Goal: Task Accomplishment & Management: Manage account settings

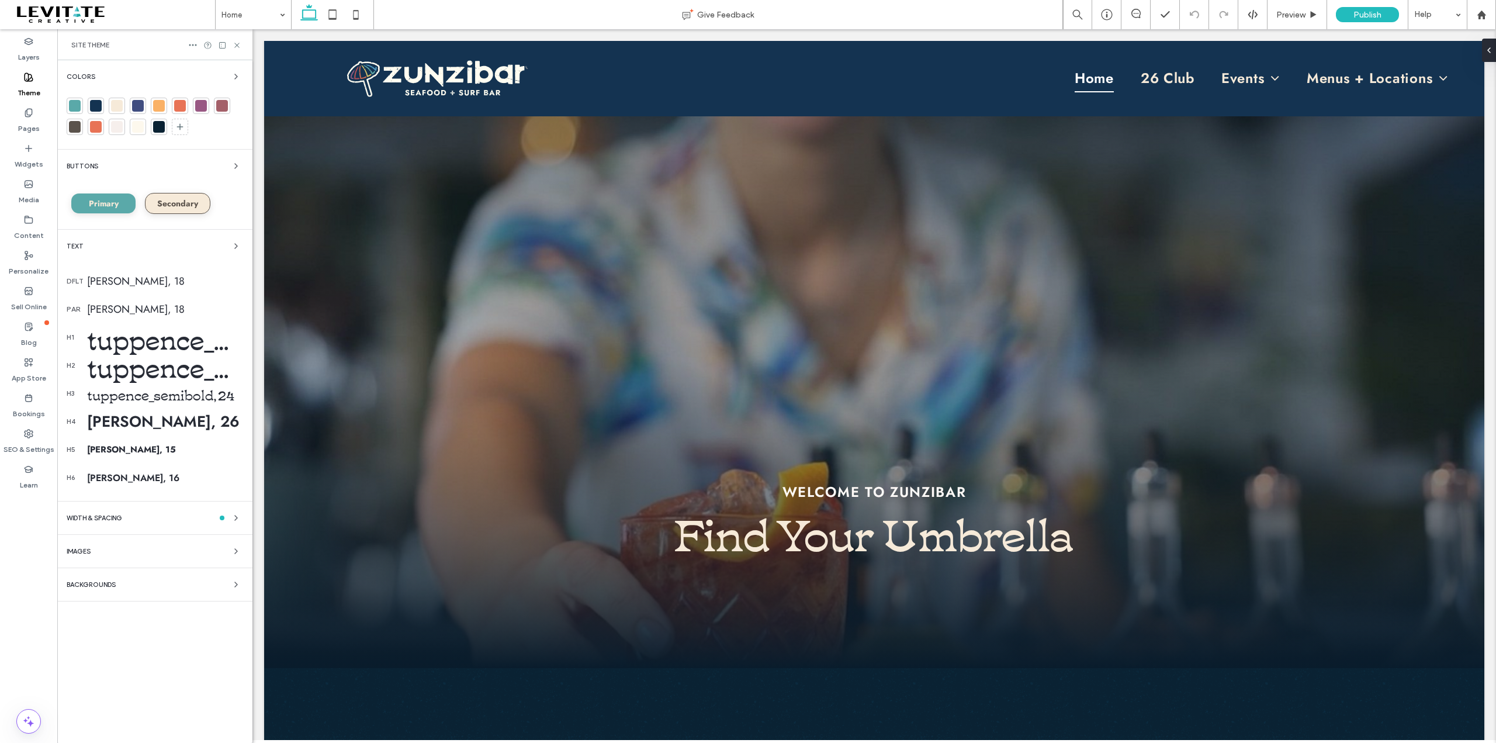
click at [193, 583] on div "Backgrounds" at bounding box center [155, 584] width 176 height 14
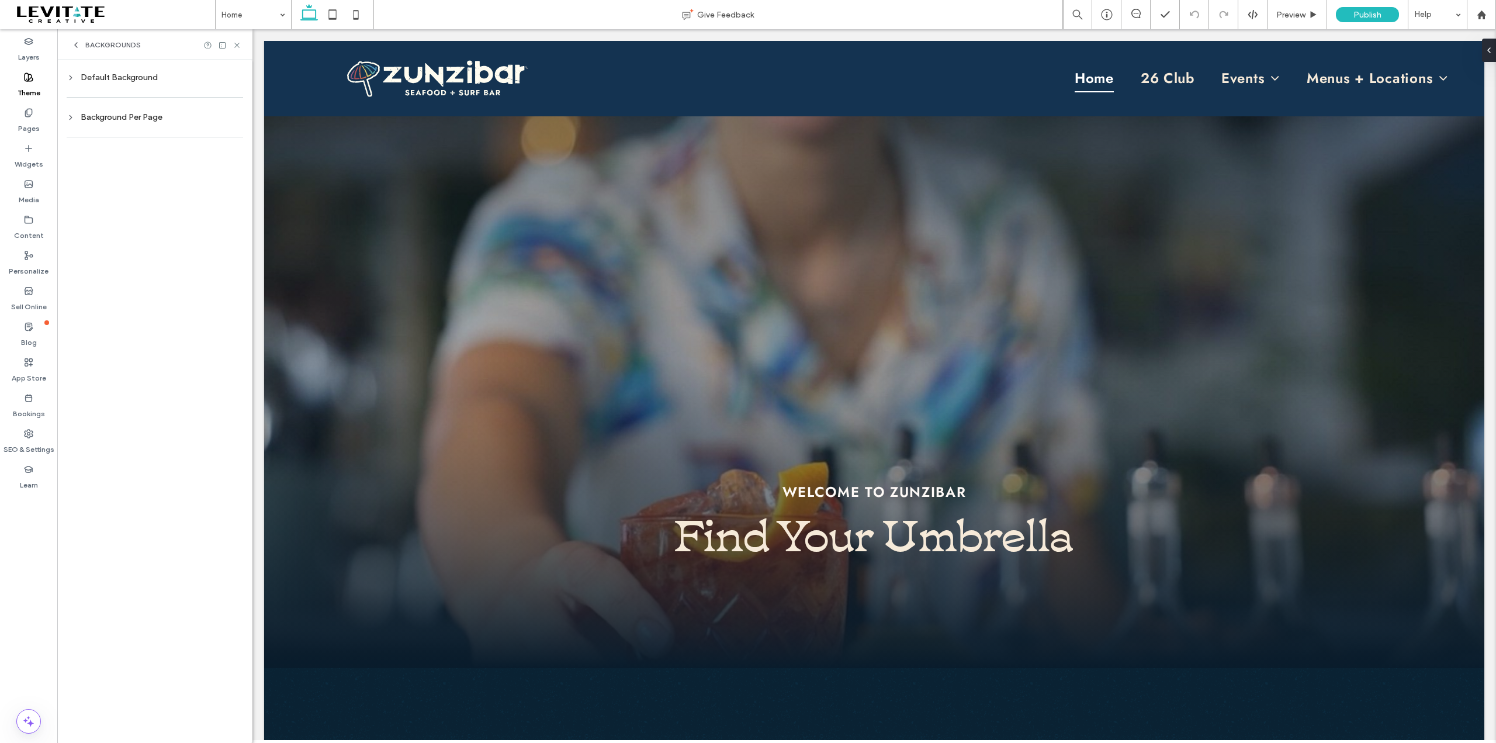
click at [123, 81] on div "Default Background" at bounding box center [155, 77] width 176 height 10
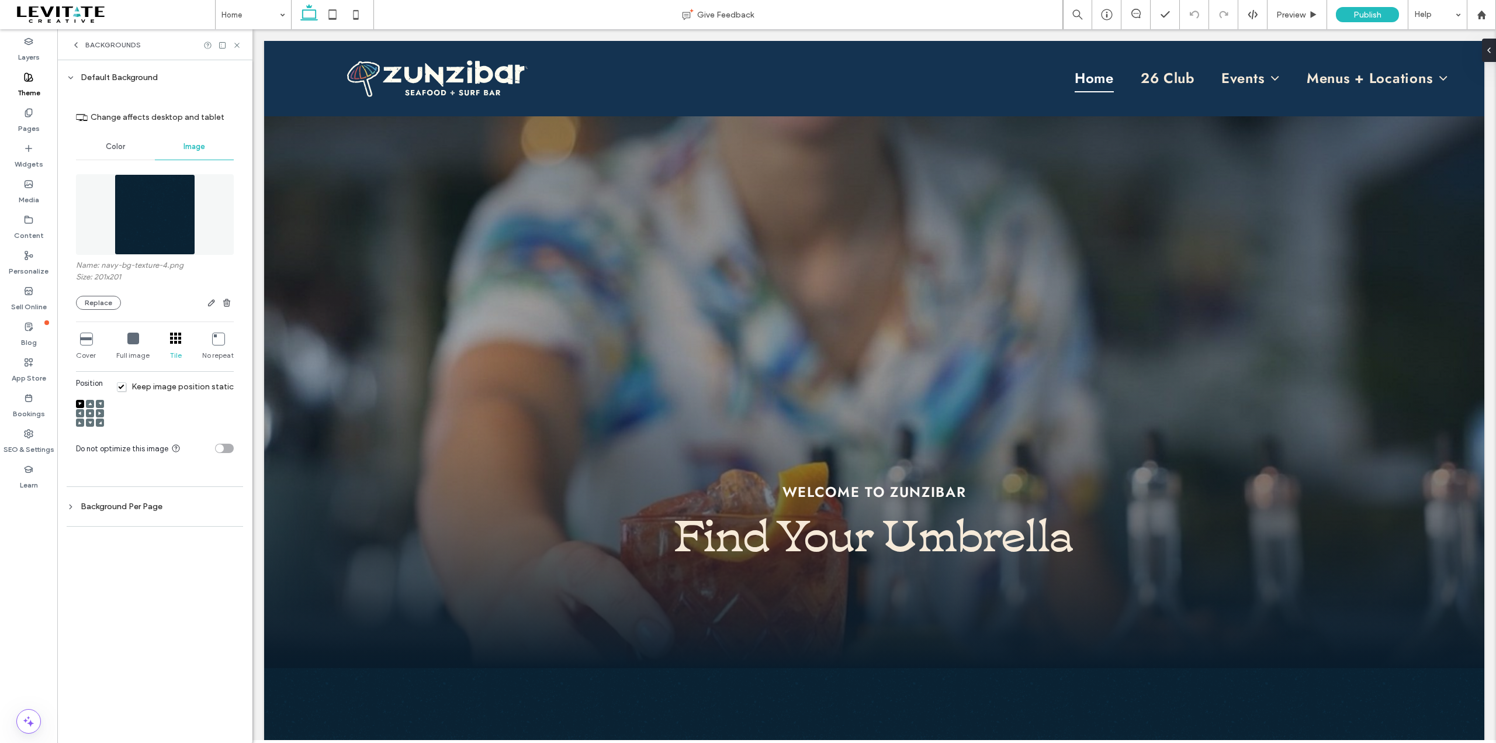
click at [115, 147] on span "Color" at bounding box center [115, 146] width 19 height 9
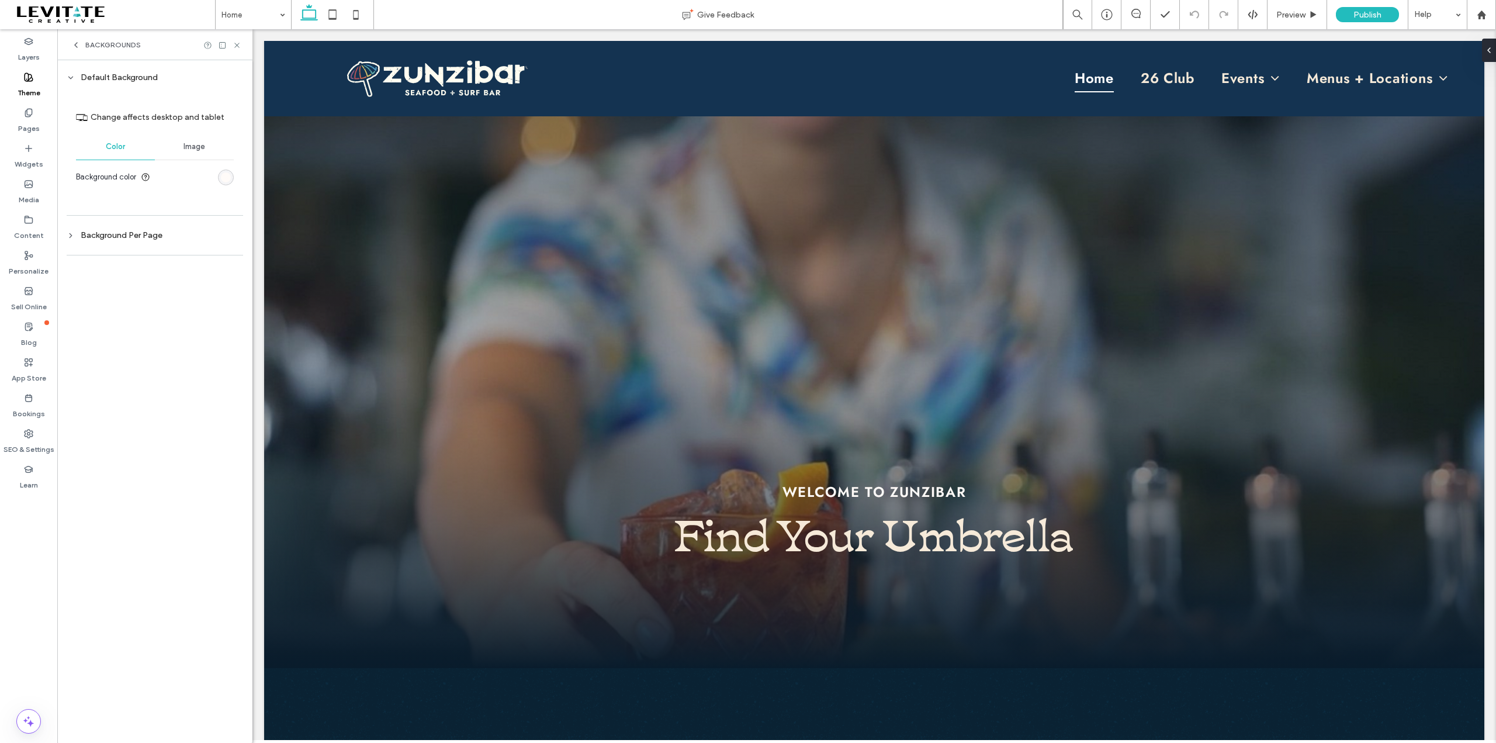
click at [226, 175] on div "rgb(255, 250, 247)" at bounding box center [226, 177] width 10 height 10
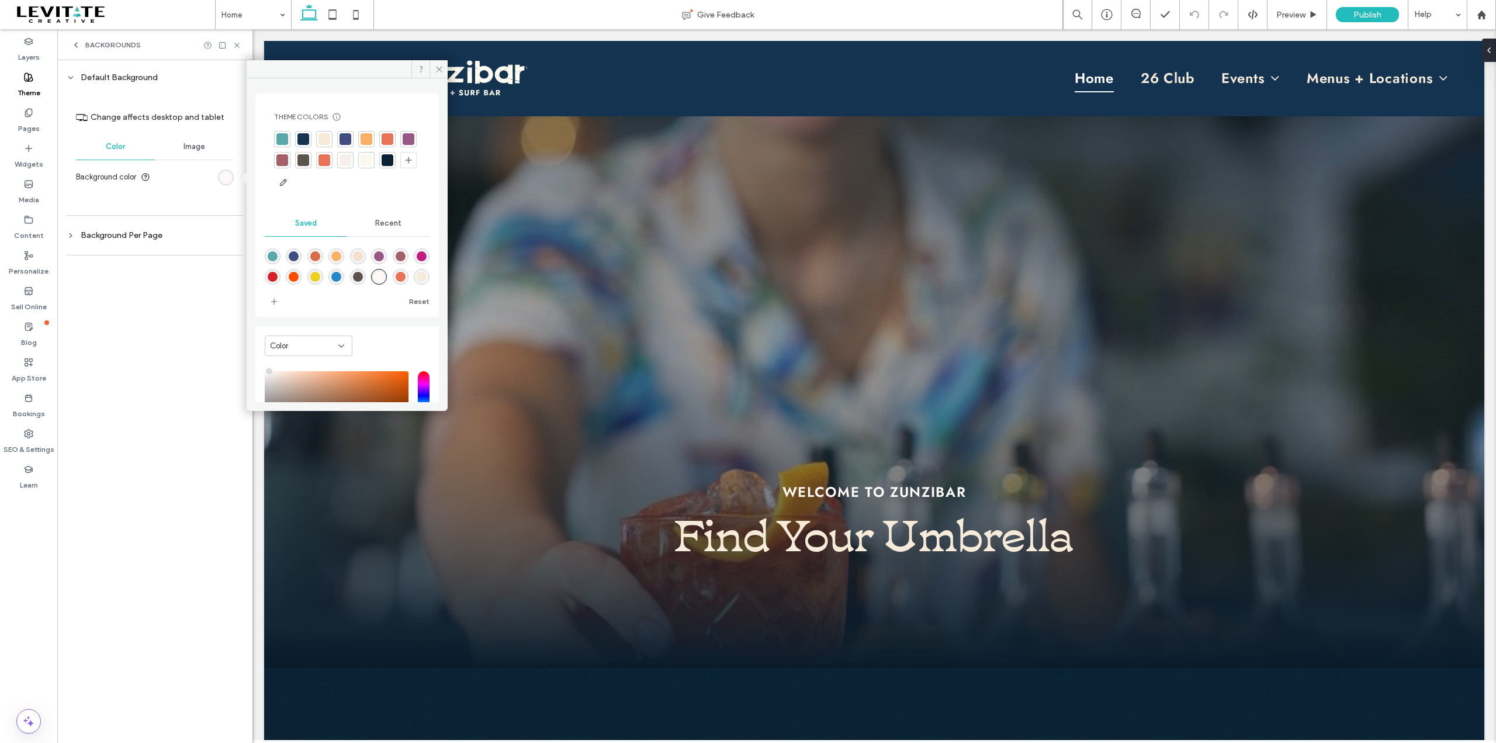
click at [308, 140] on div at bounding box center [303, 139] width 12 height 12
click at [440, 68] on icon at bounding box center [439, 69] width 9 height 9
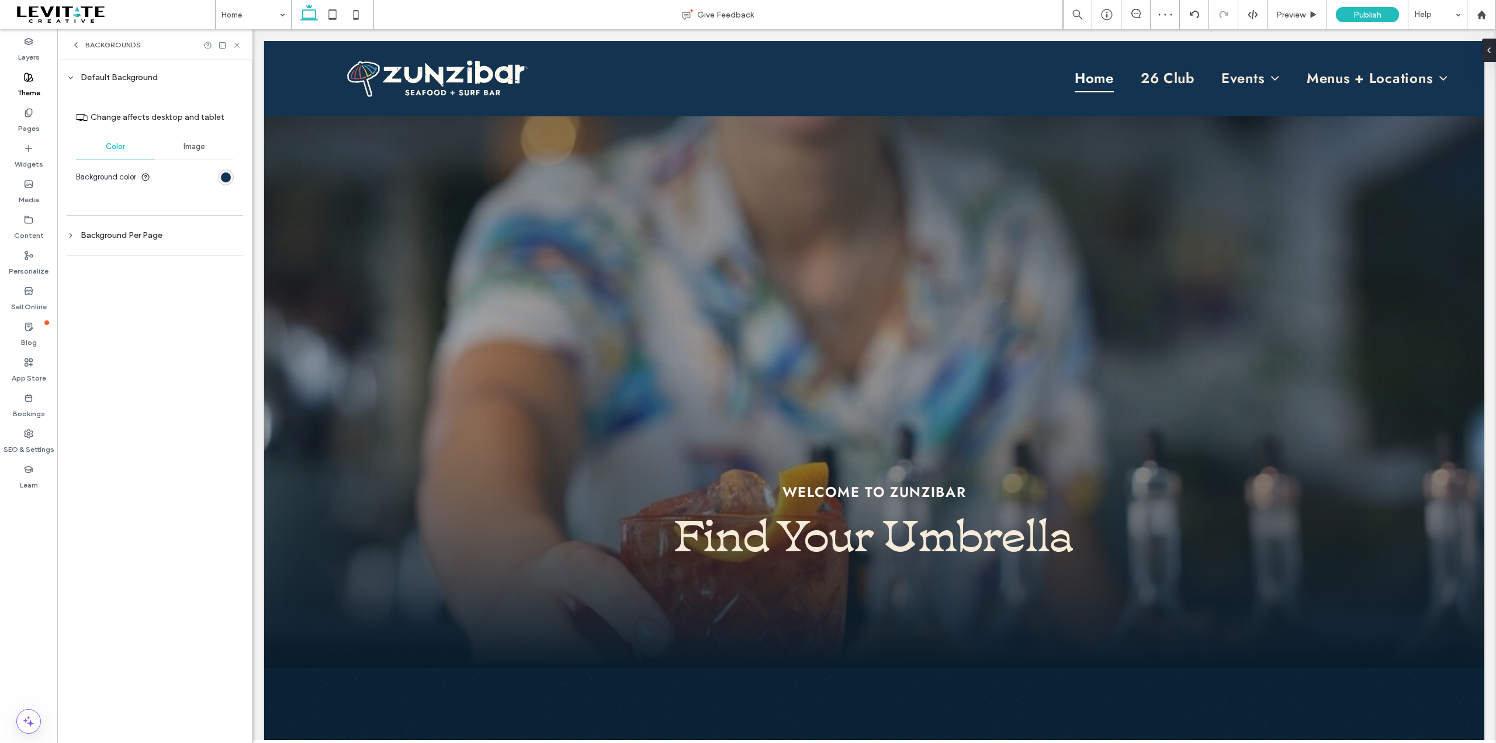
click at [138, 236] on div "Background Per Page" at bounding box center [155, 235] width 176 height 10
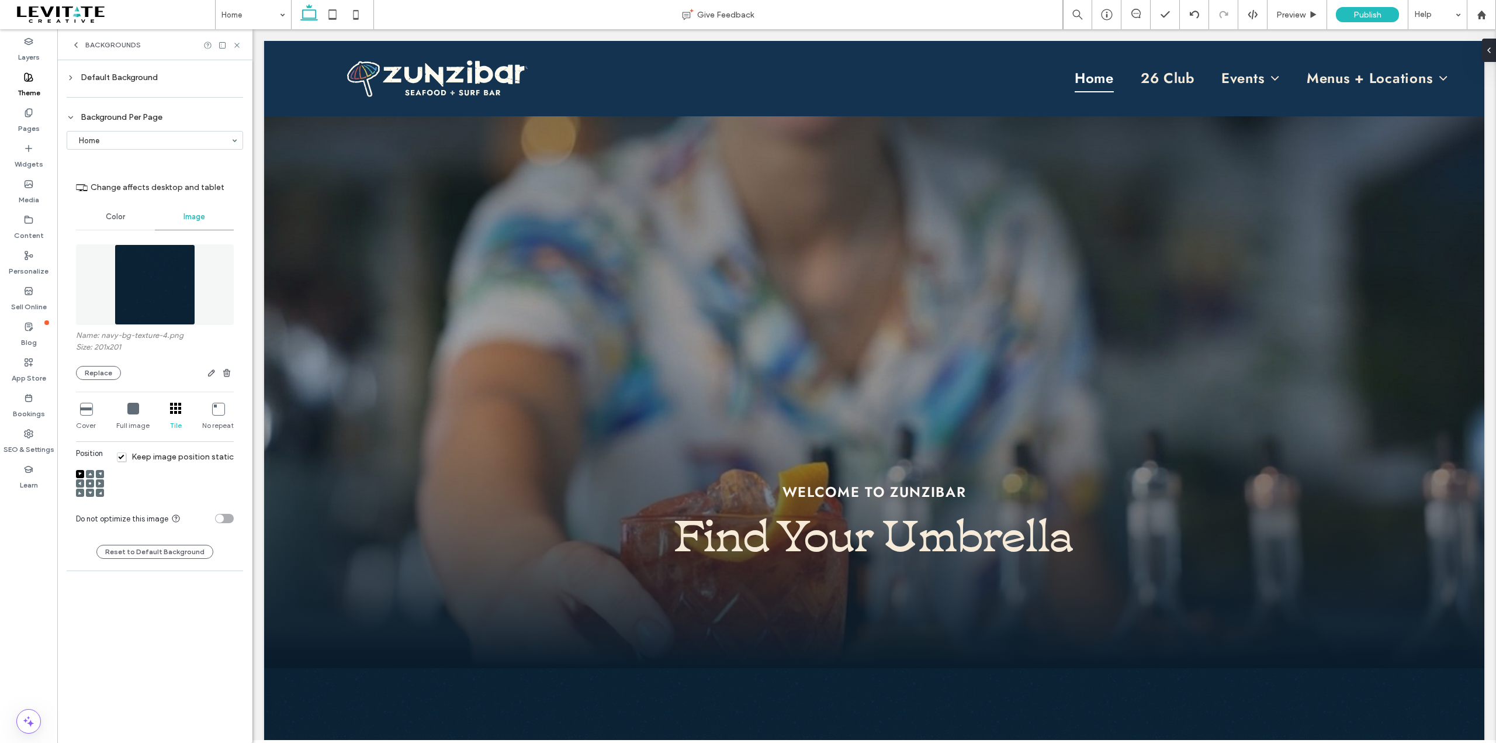
click at [115, 221] on span "Color" at bounding box center [115, 216] width 19 height 9
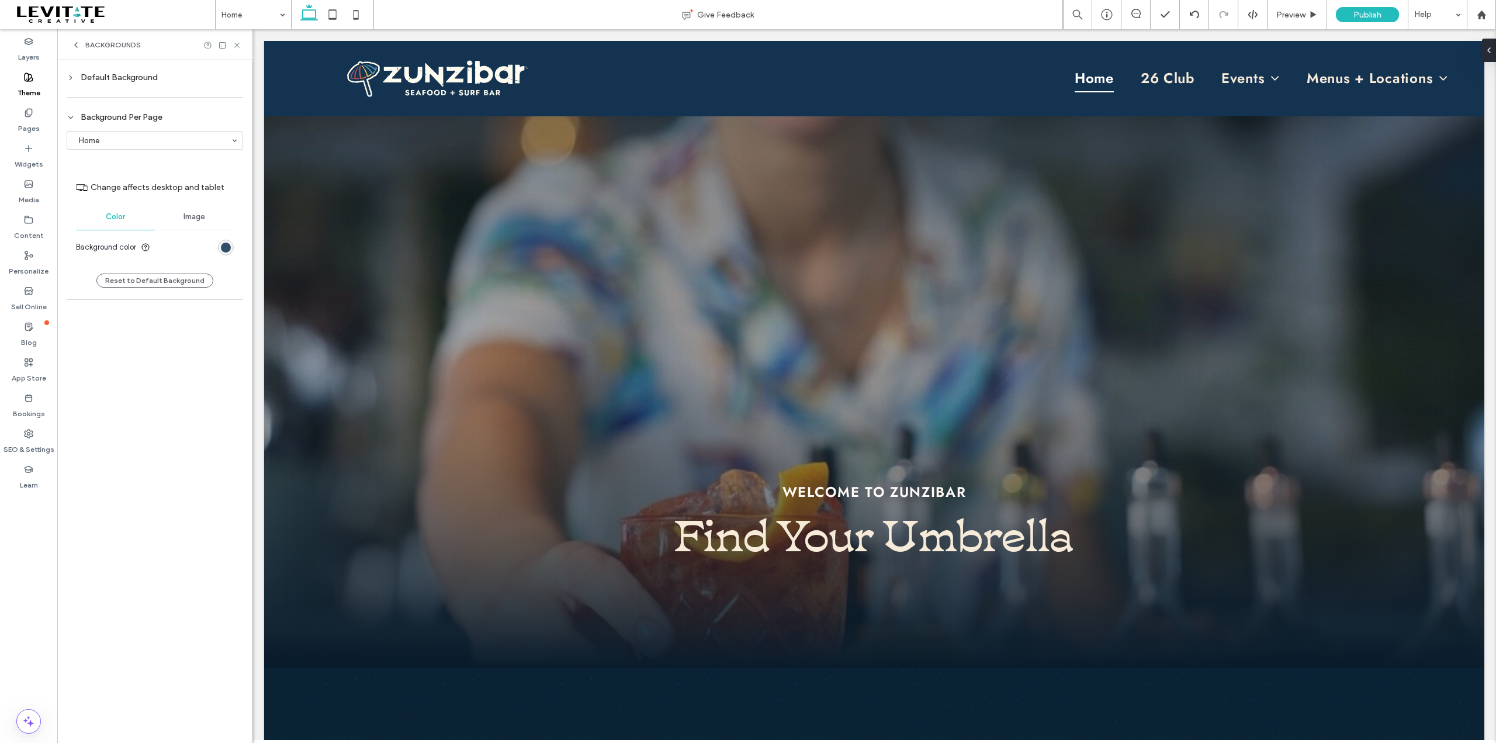
click at [229, 247] on div "rgb(20, 51, 81)" at bounding box center [226, 247] width 10 height 10
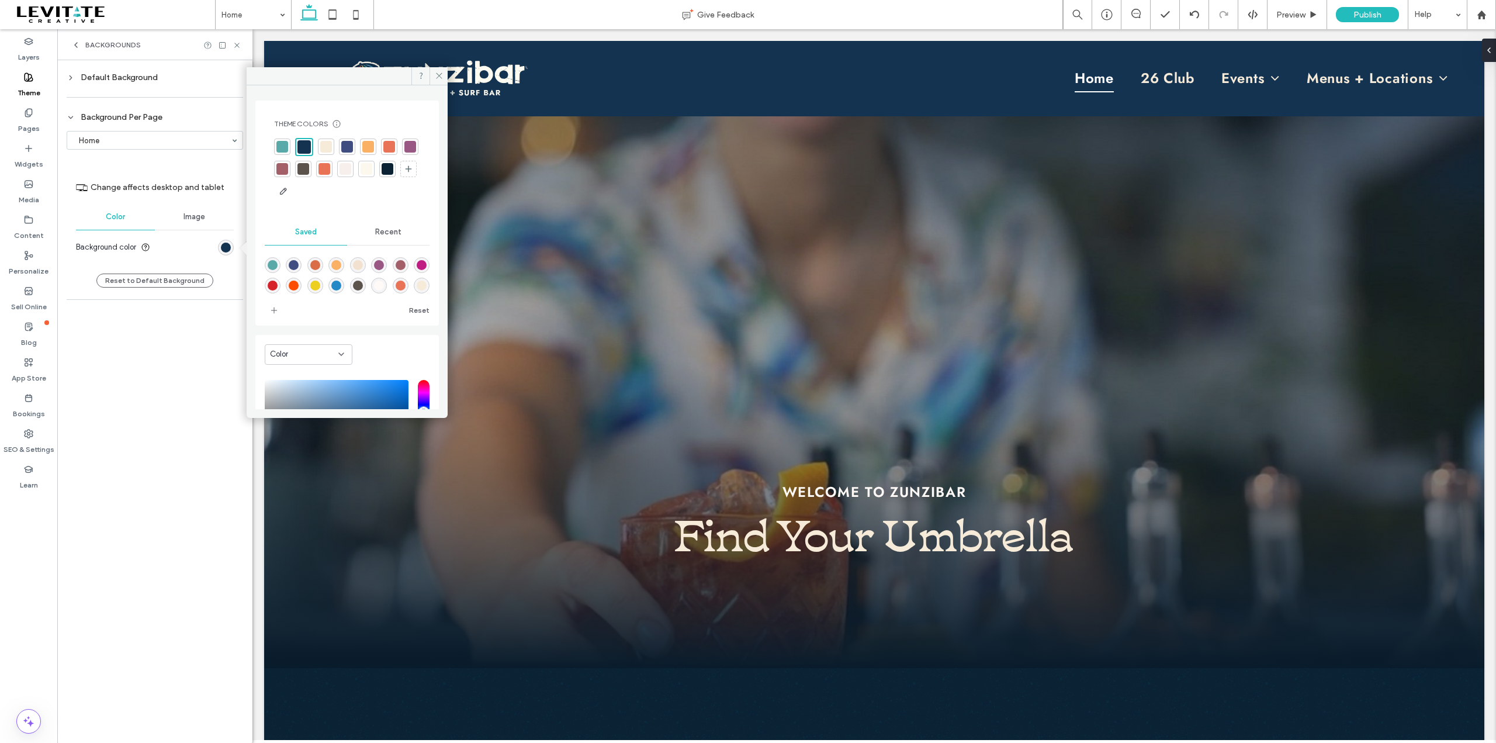
click at [308, 146] on div at bounding box center [303, 146] width 13 height 13
click at [438, 75] on icon at bounding box center [439, 75] width 9 height 9
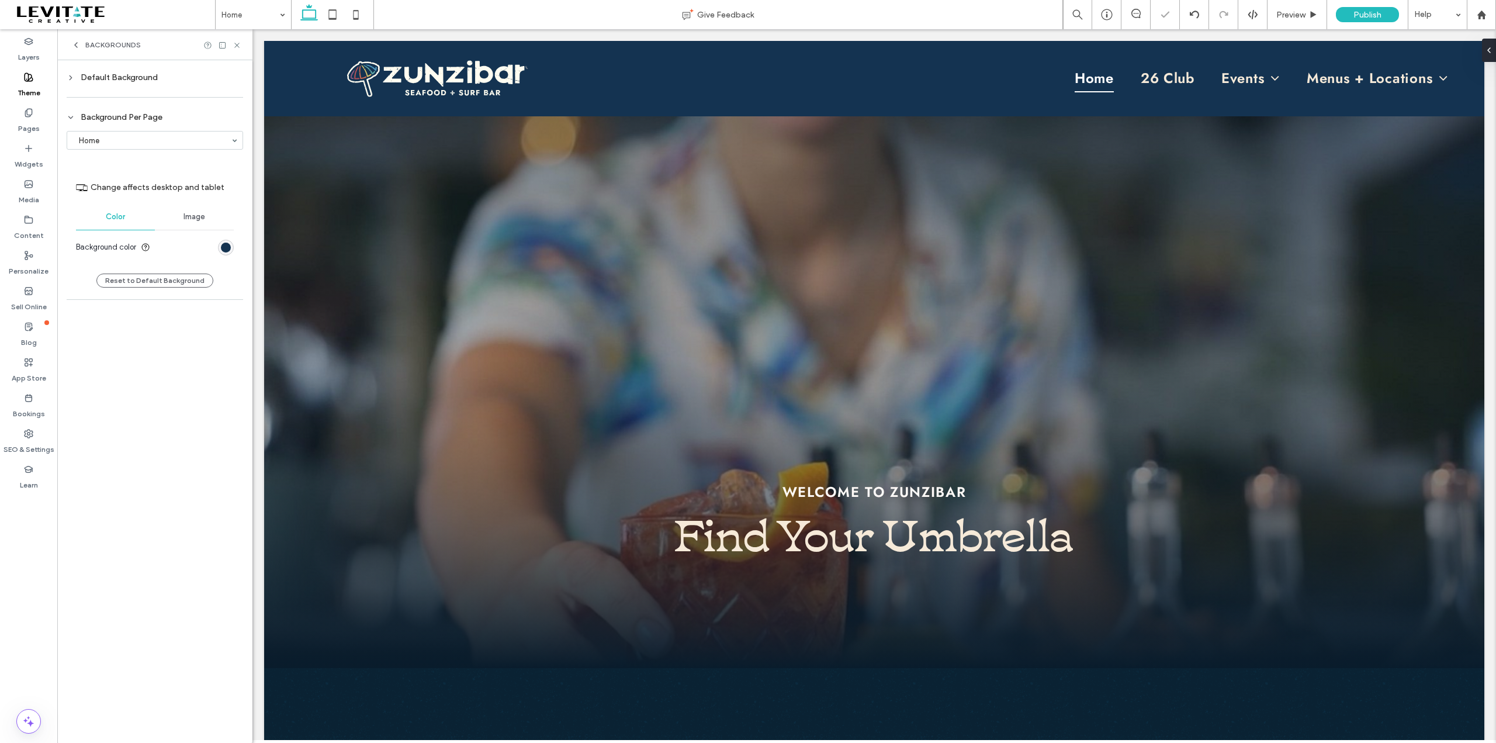
click at [235, 46] on icon at bounding box center [237, 45] width 9 height 9
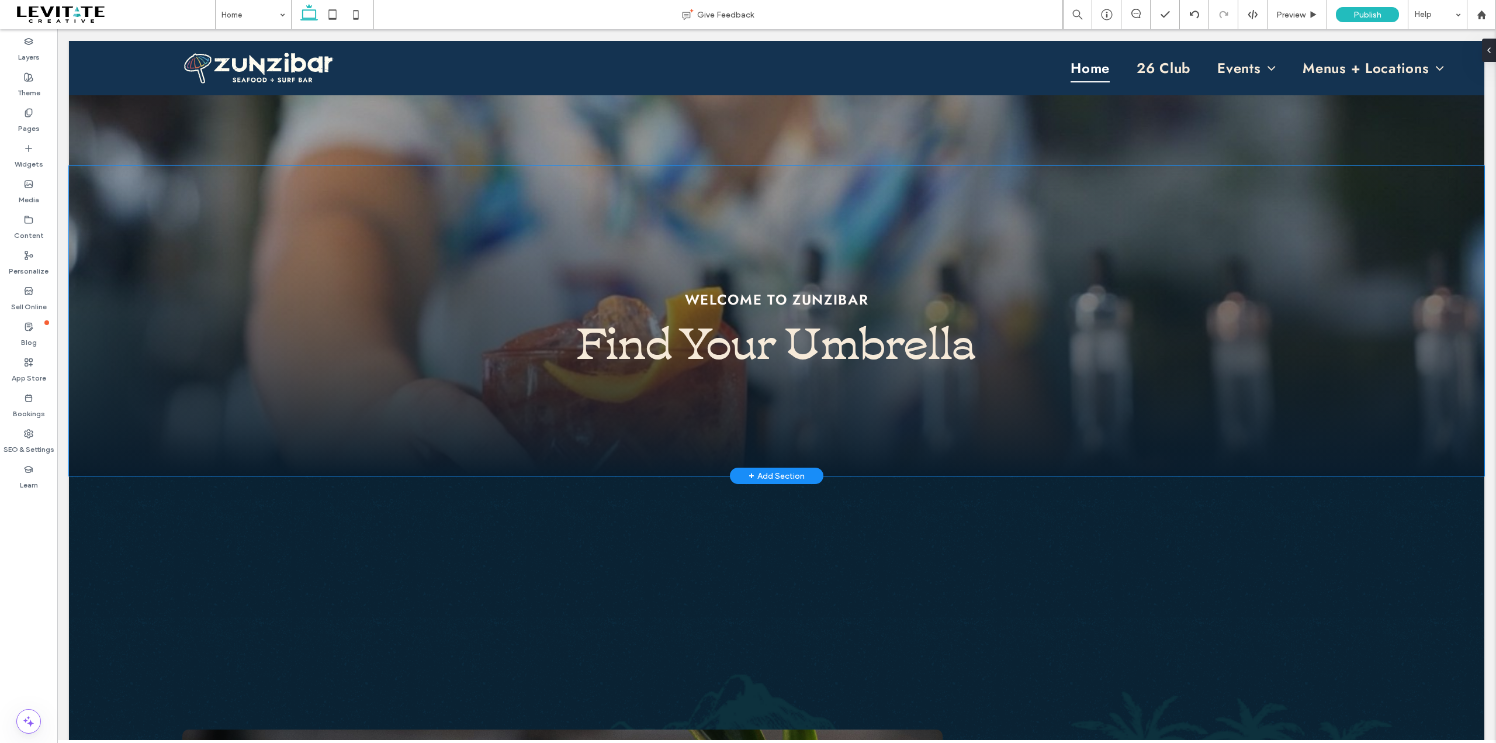
scroll to position [234, 0]
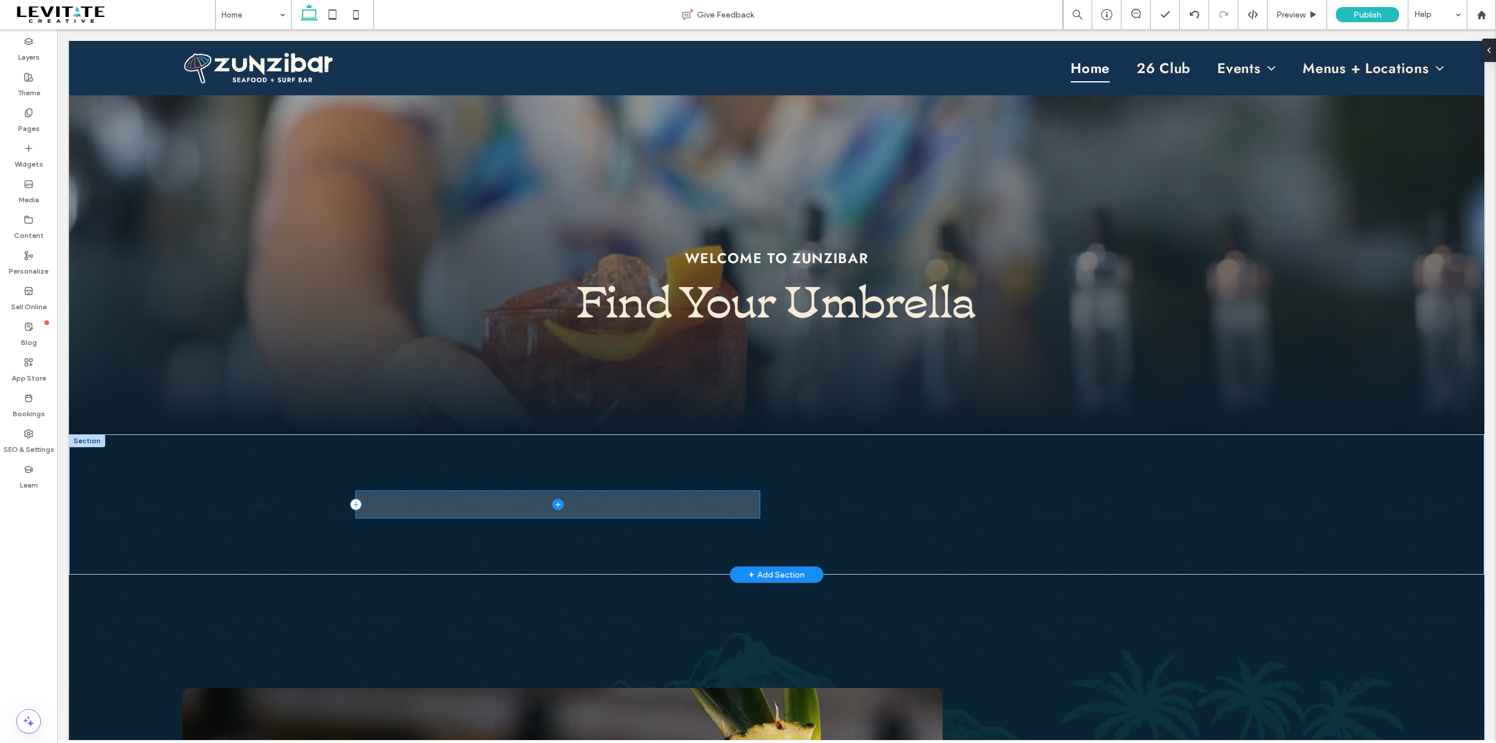
click at [552, 509] on icon at bounding box center [558, 504] width 12 height 12
